Goal: Find specific page/section: Find specific page/section

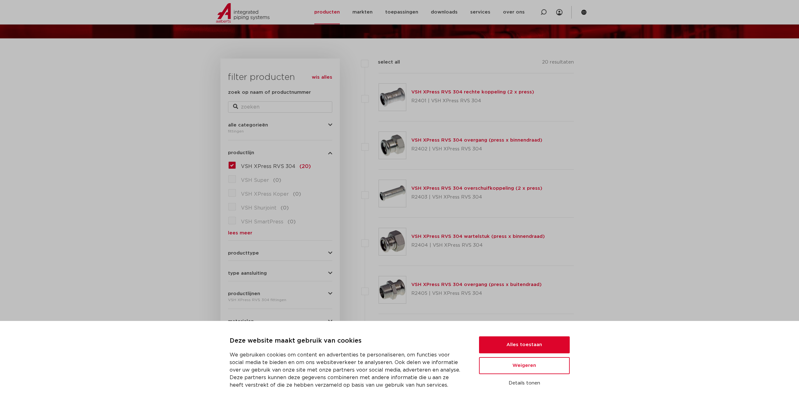
scroll to position [94, 0]
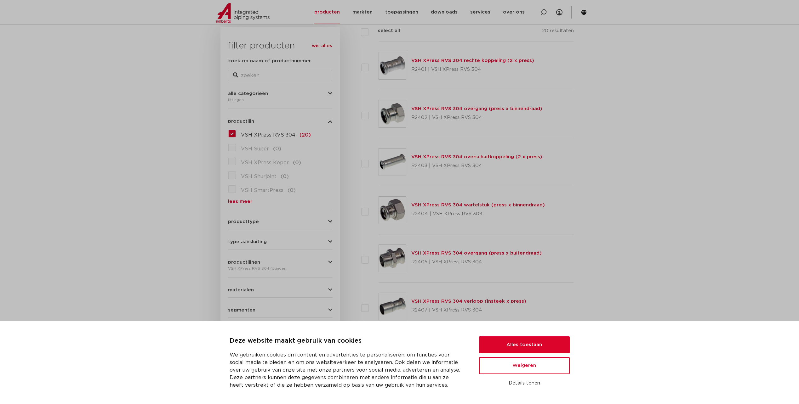
click at [418, 205] on link "VSH XPress RVS 304 wartelstuk (press x binnendraad)" at bounding box center [478, 205] width 134 height 5
click at [537, 346] on button "Alles toestaan" at bounding box center [524, 345] width 91 height 17
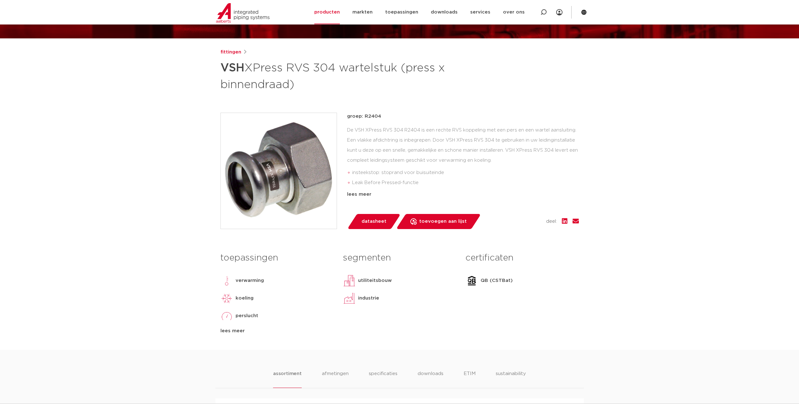
scroll to position [31, 0]
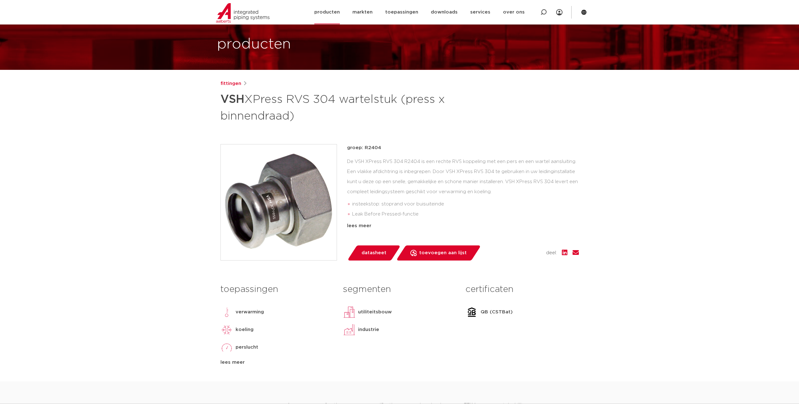
click at [331, 13] on link "producten" at bounding box center [327, 12] width 26 height 24
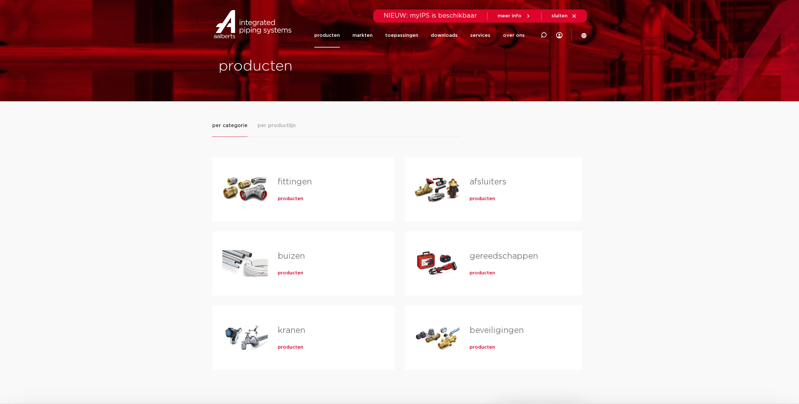
click at [303, 180] on link "fittingen" at bounding box center [295, 182] width 34 height 8
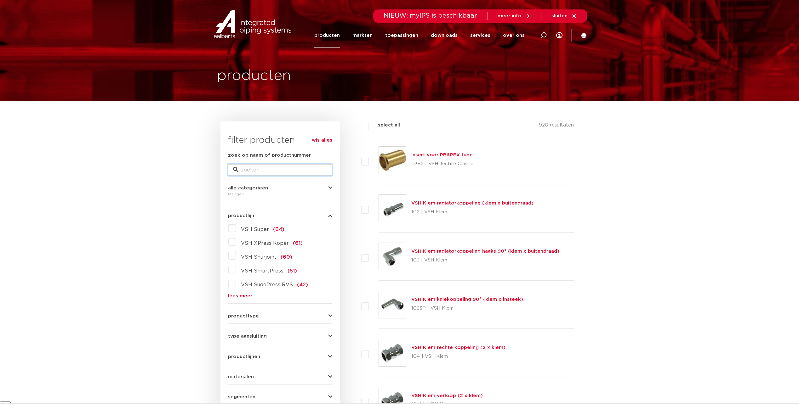
click at [276, 169] on input "zoek op naam of productnummer" at bounding box center [280, 169] width 104 height 11
type input "304"
click at [302, 172] on input "304" at bounding box center [280, 169] width 104 height 11
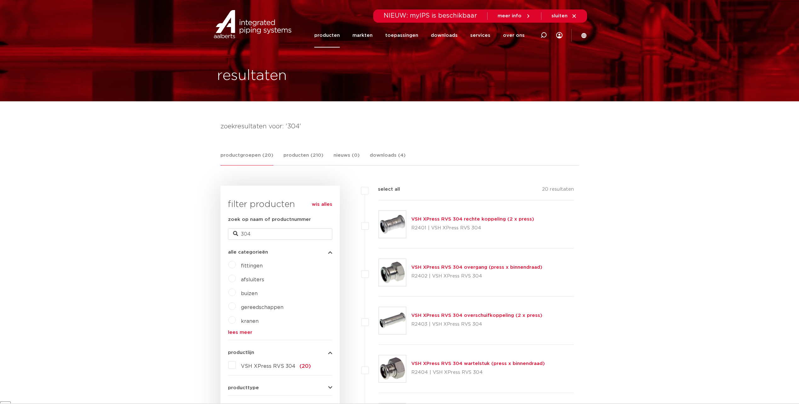
click at [395, 369] on img at bounding box center [392, 369] width 27 height 27
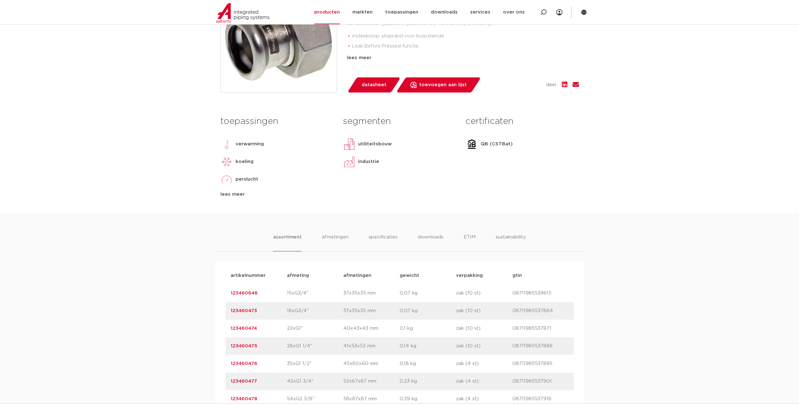
scroll to position [315, 0]
